Goal: Task Accomplishment & Management: Manage account settings

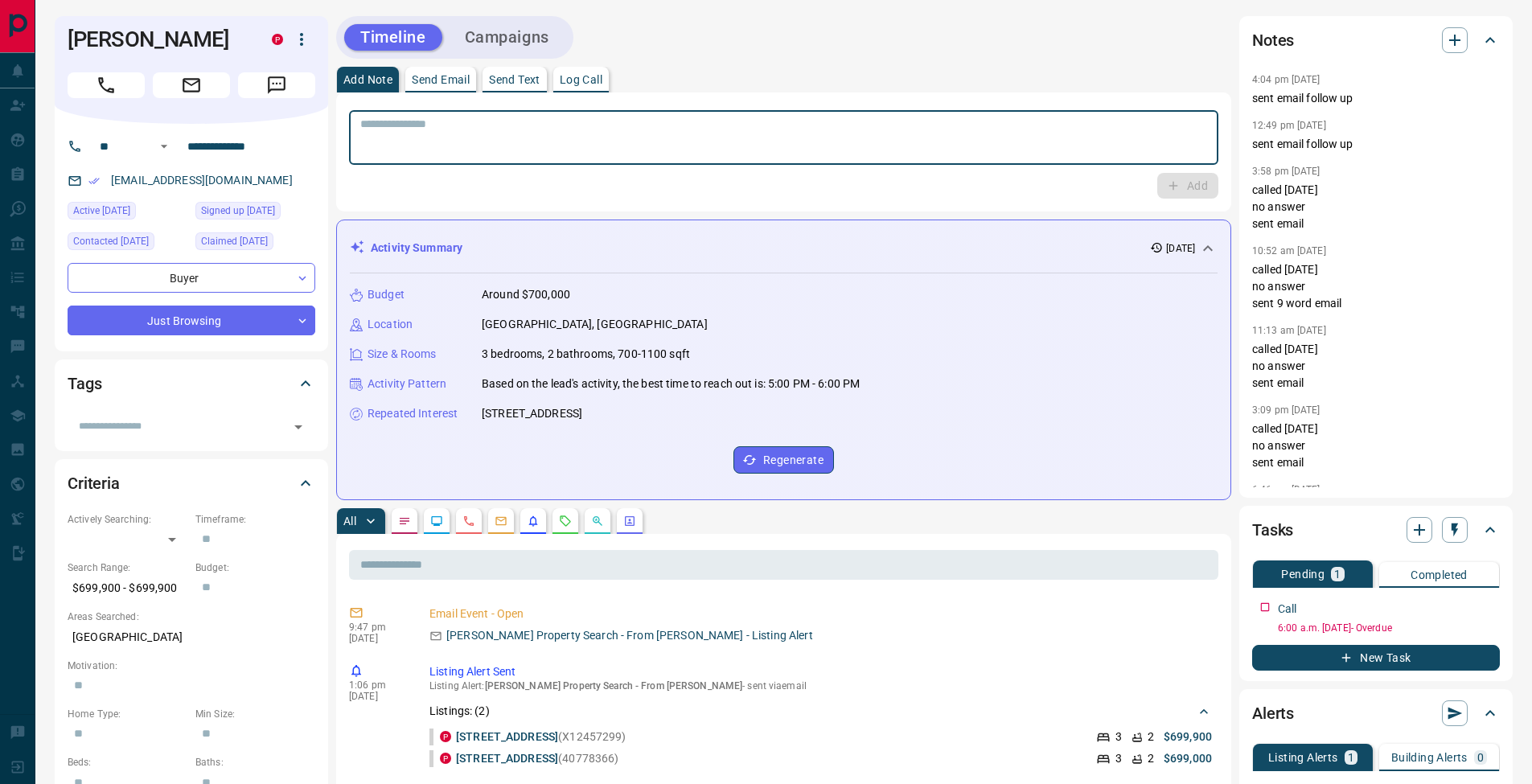
click at [665, 151] on textarea at bounding box center [783, 137] width 846 height 41
type textarea "**********"
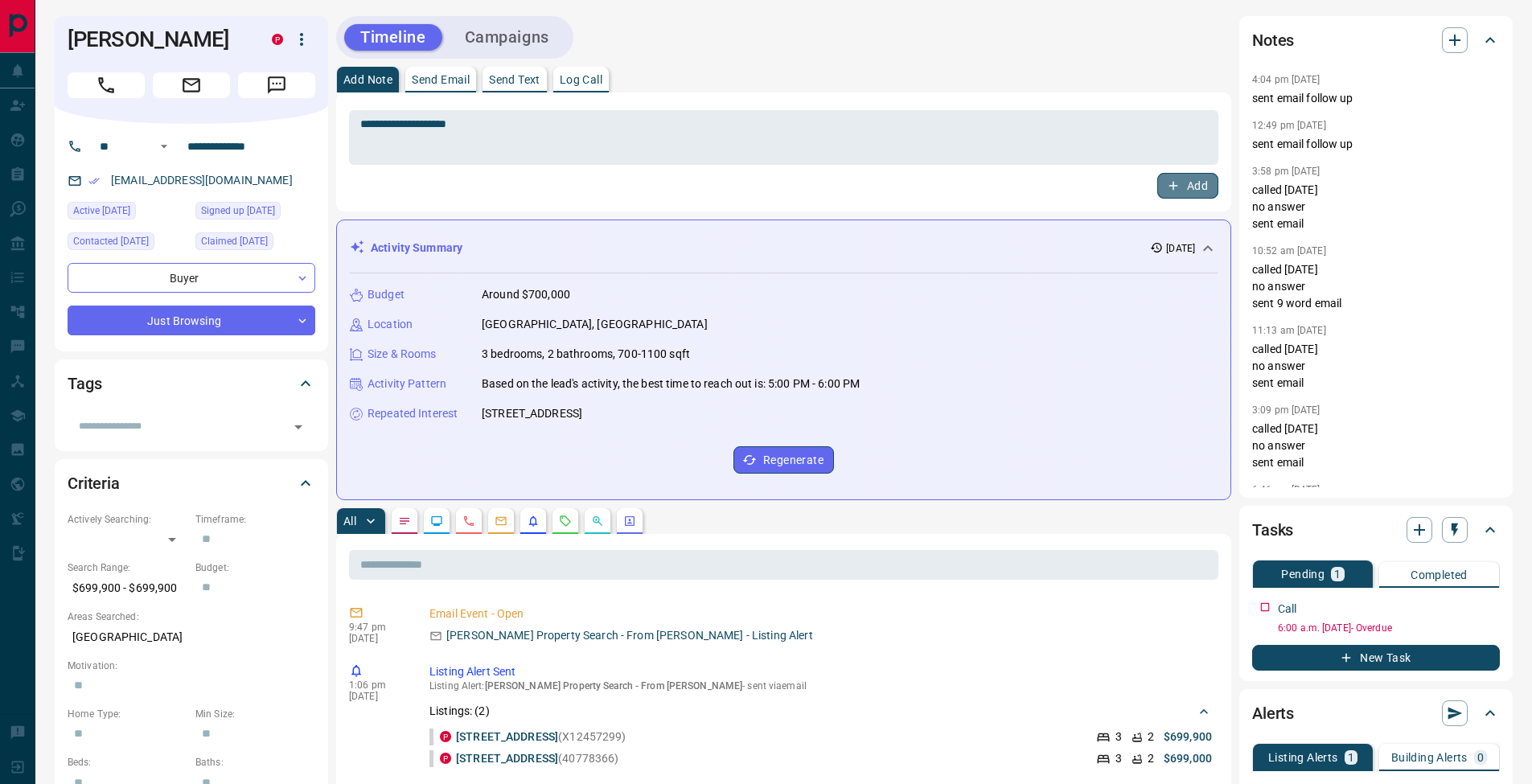
click at [1203, 187] on button "Add" at bounding box center [1188, 185] width 61 height 26
click at [1488, 605] on icon "button" at bounding box center [1489, 604] width 13 height 13
click at [1475, 635] on li "Edit" at bounding box center [1464, 635] width 71 height 24
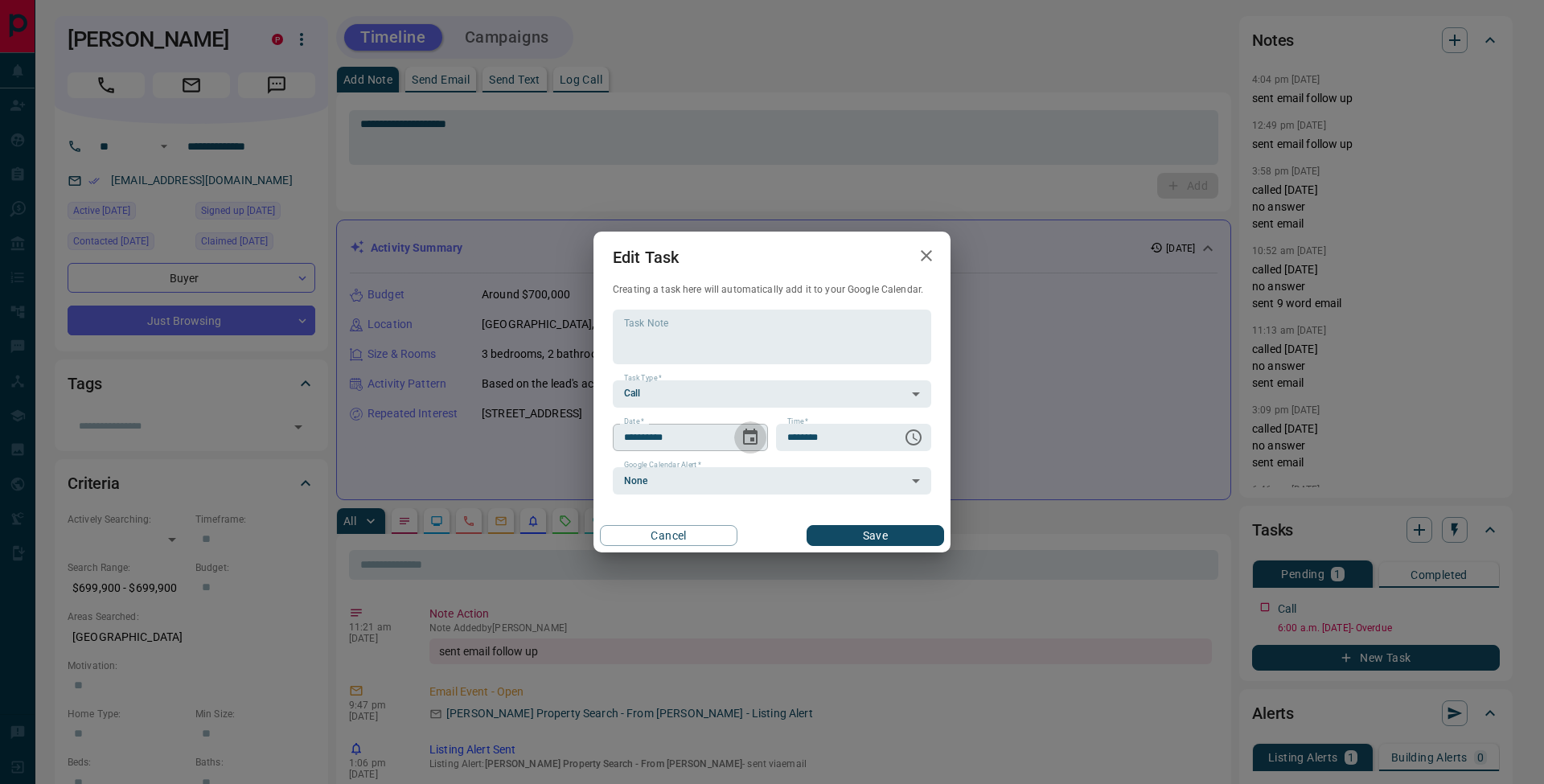
click at [753, 434] on icon "Choose date, selected date is Oct 2, 2025" at bounding box center [750, 436] width 14 height 16
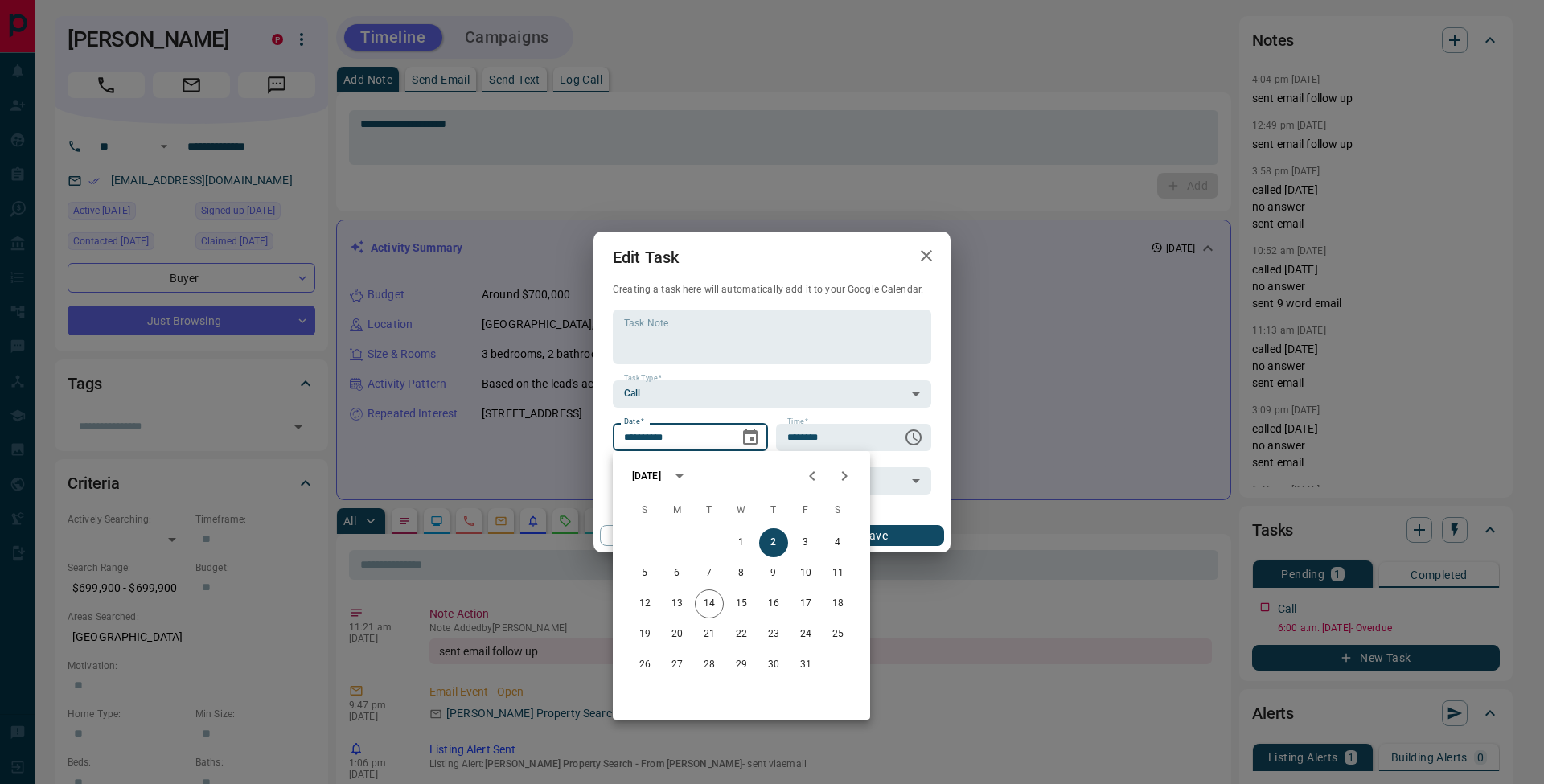
click at [849, 478] on icon "Next month" at bounding box center [844, 476] width 19 height 19
click at [777, 605] on button "13" at bounding box center [773, 604] width 29 height 29
type input "**********"
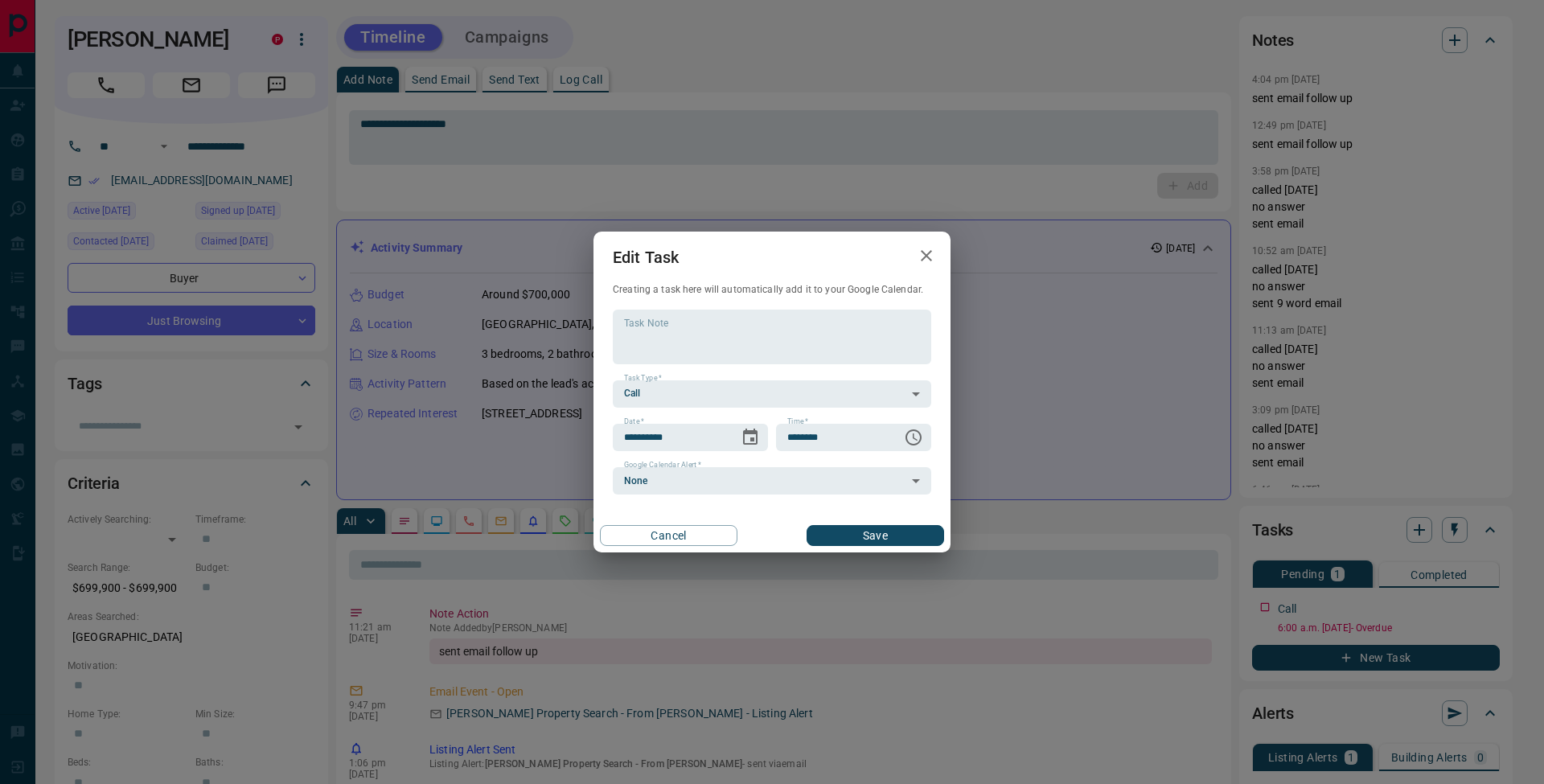
click at [895, 538] on button "Save" at bounding box center [875, 536] width 137 height 21
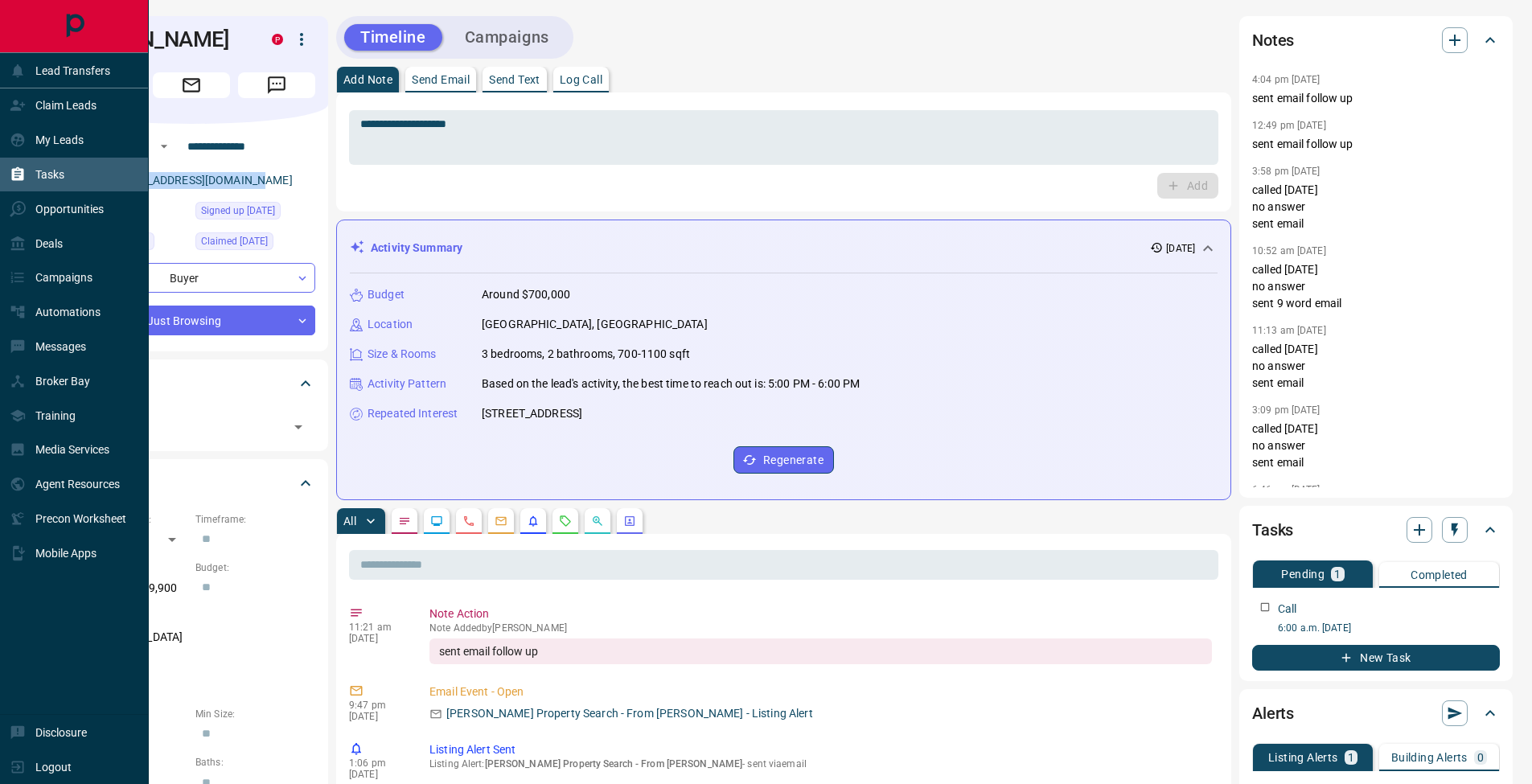
click at [22, 173] on icon at bounding box center [18, 174] width 12 height 13
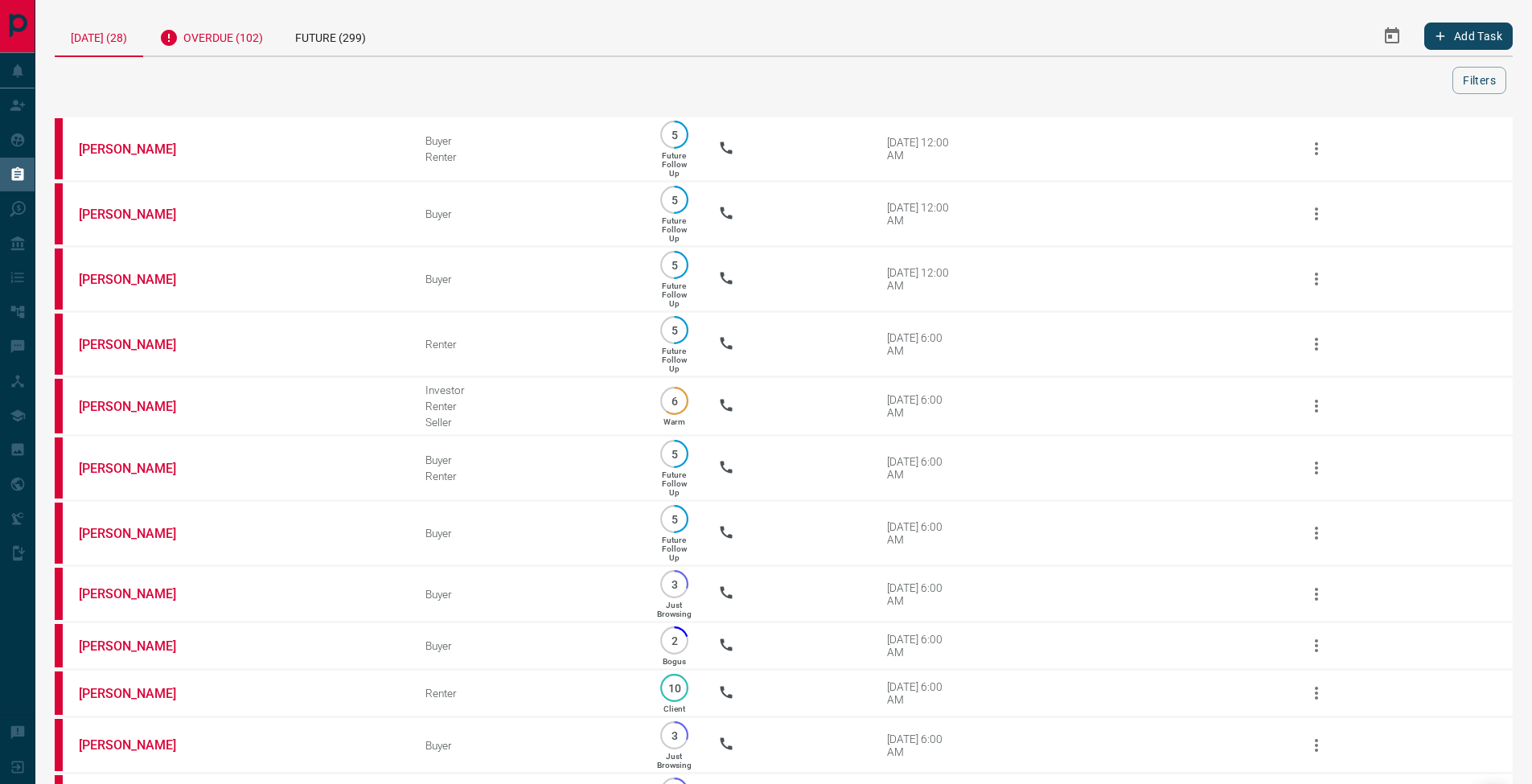
click at [207, 27] on div "Overdue (102)" at bounding box center [211, 35] width 136 height 40
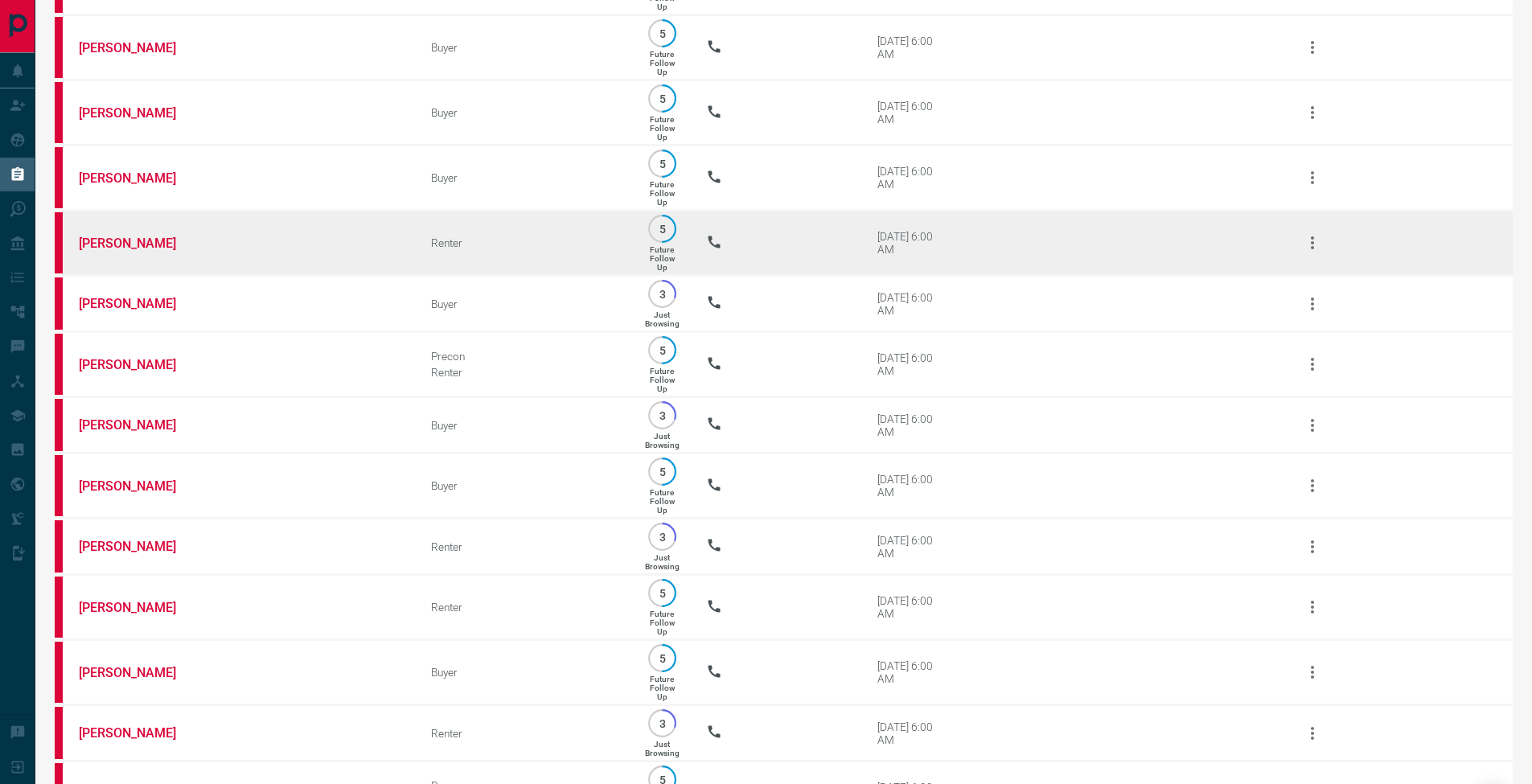
scroll to position [2067, 0]
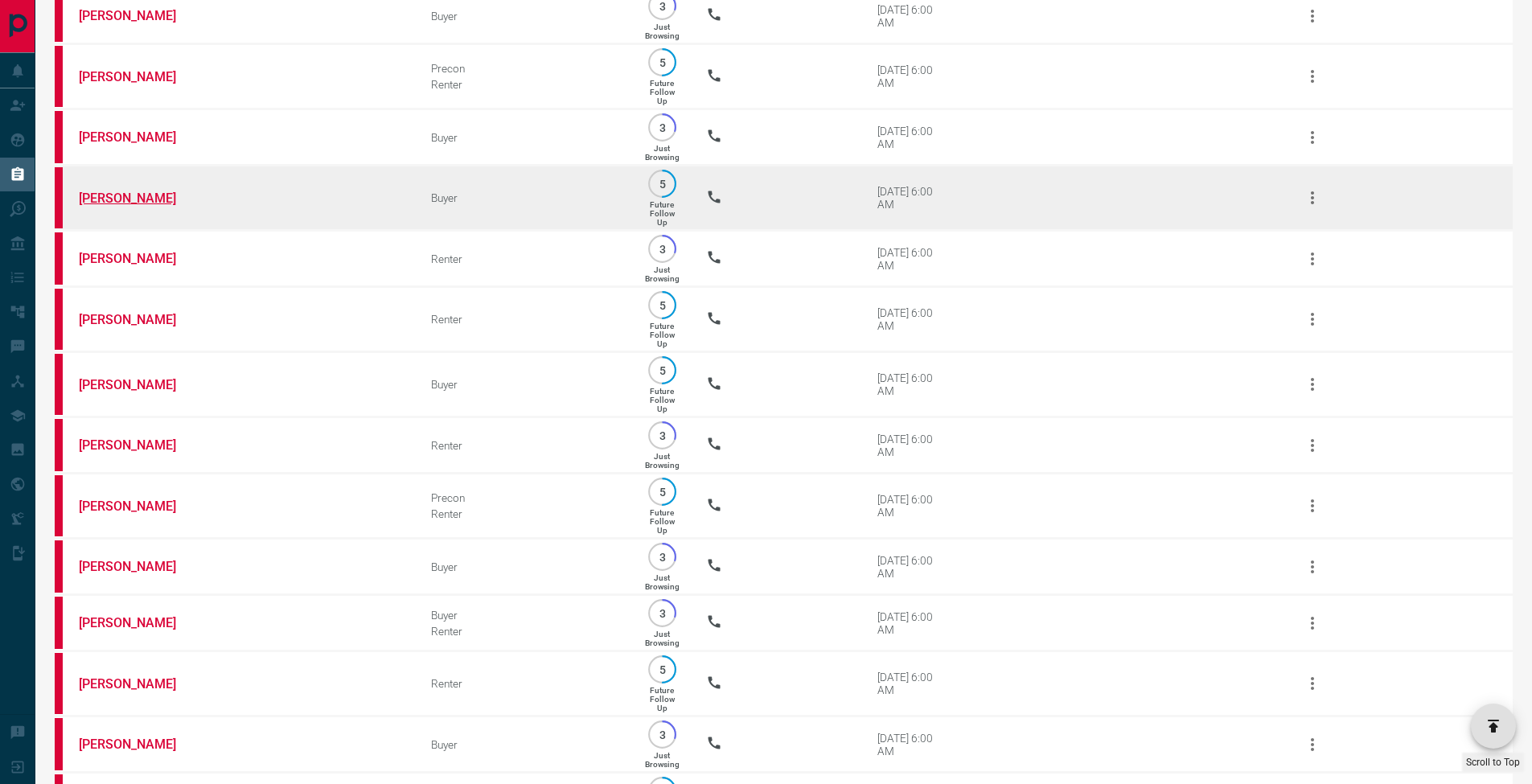
click at [145, 205] on link "[PERSON_NAME]" at bounding box center [139, 198] width 120 height 15
